Goal: Information Seeking & Learning: Learn about a topic

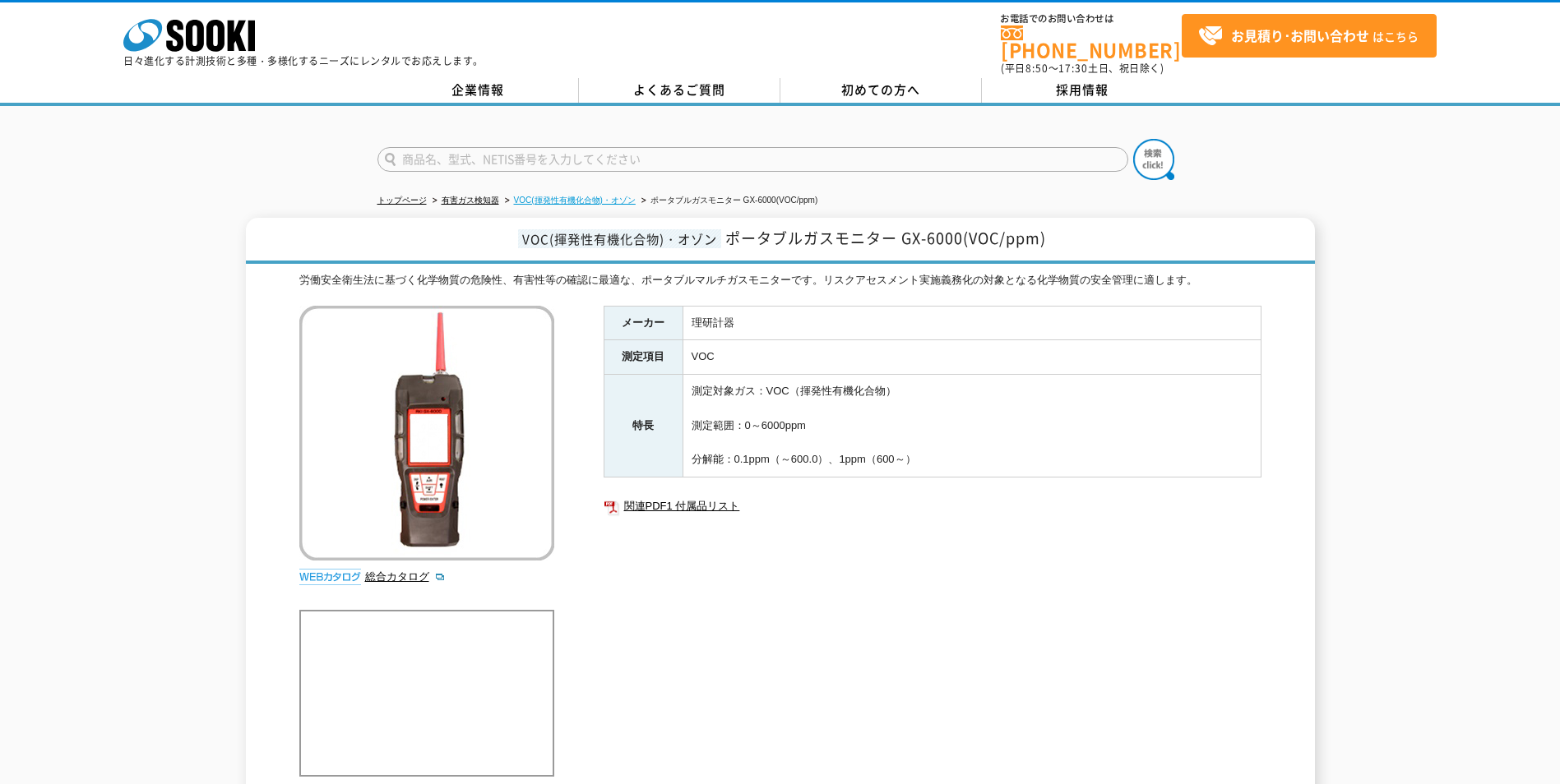
click at [610, 196] on link "VOC(揮発性有機化合物)・オゾン" at bounding box center [574, 200] width 122 height 9
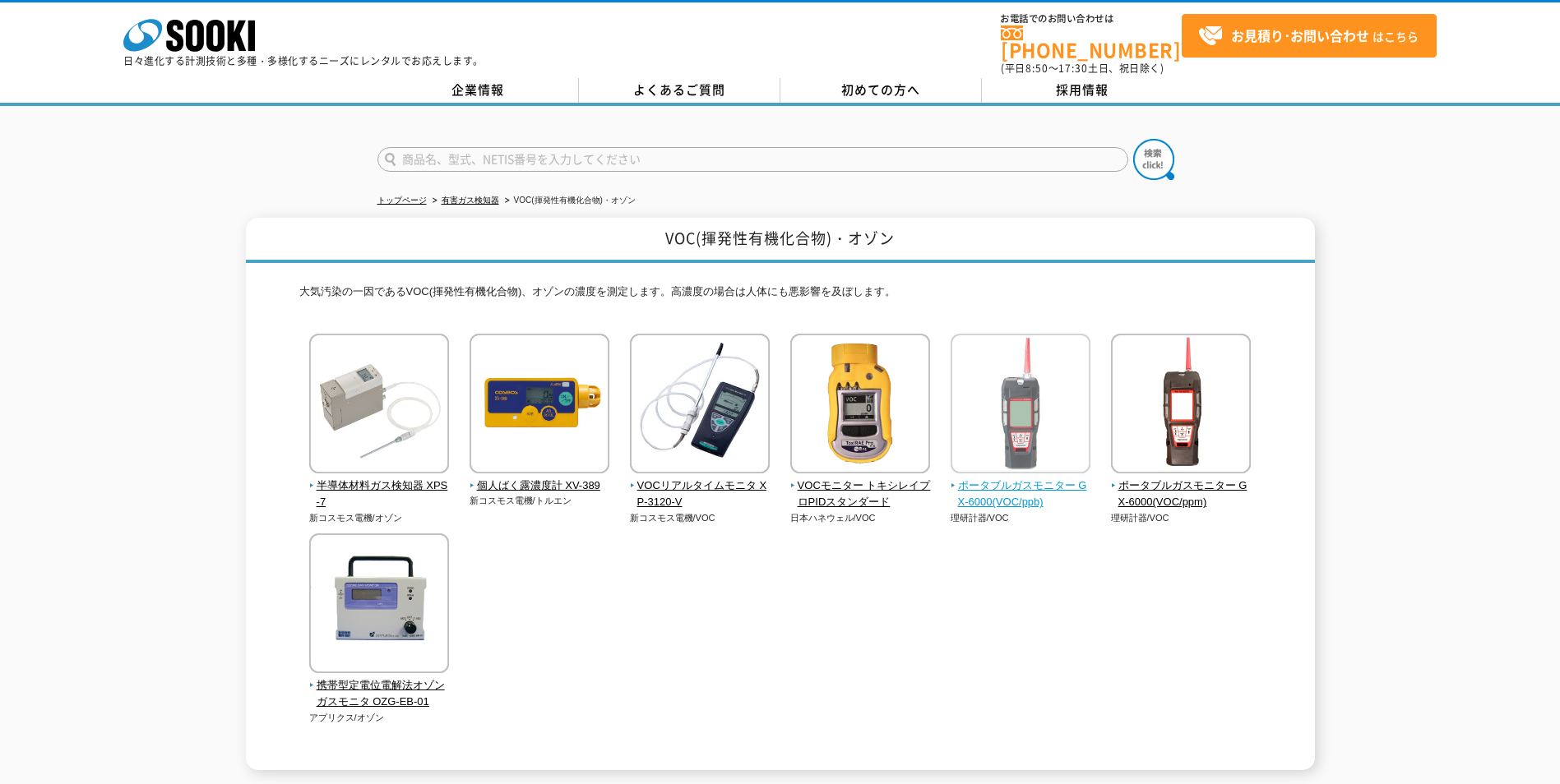
click at [1024, 458] on img at bounding box center [1020, 405] width 140 height 144
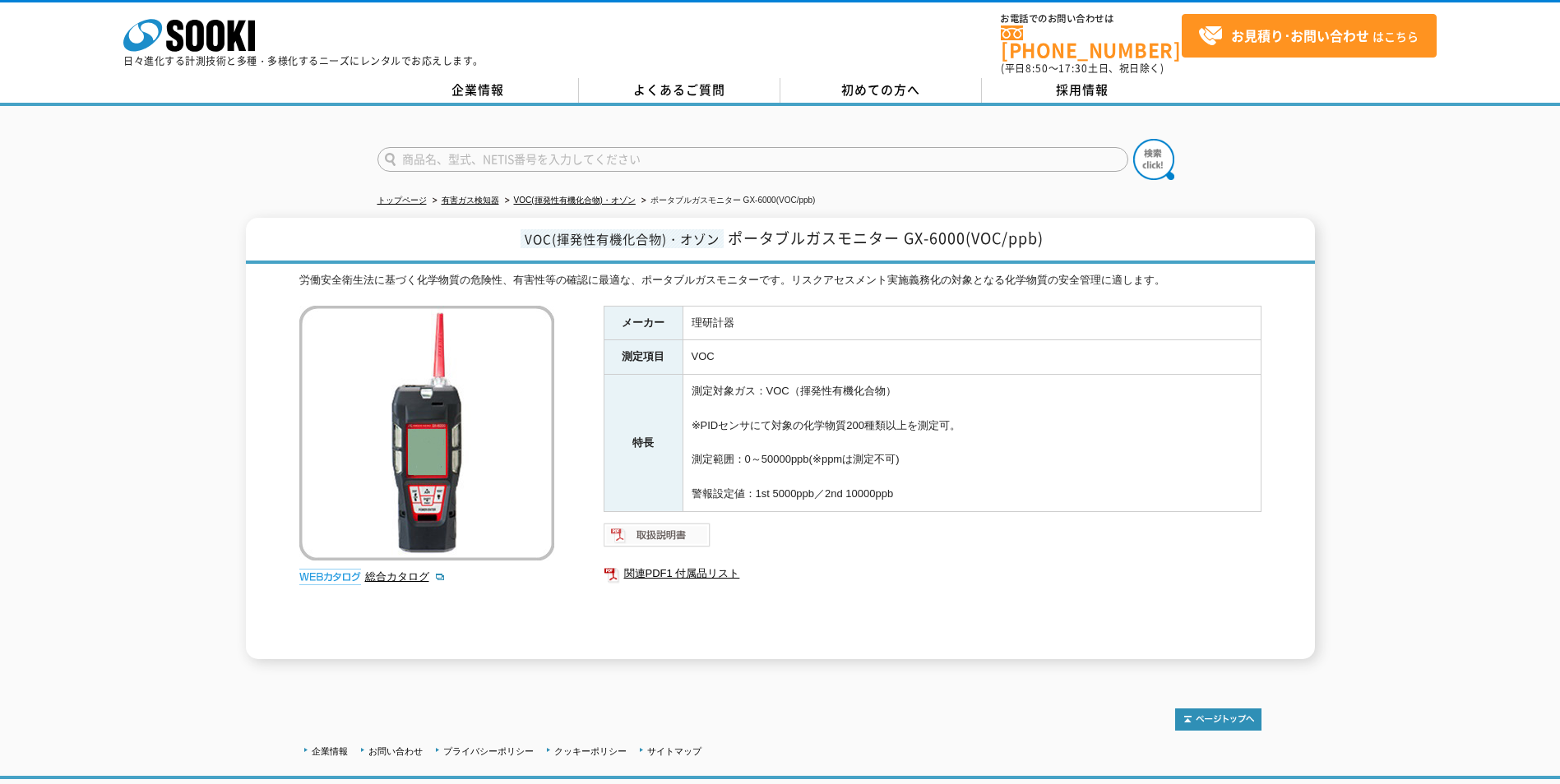
click at [645, 521] on img at bounding box center [657, 535] width 107 height 27
